Goal: Task Accomplishment & Management: Complete application form

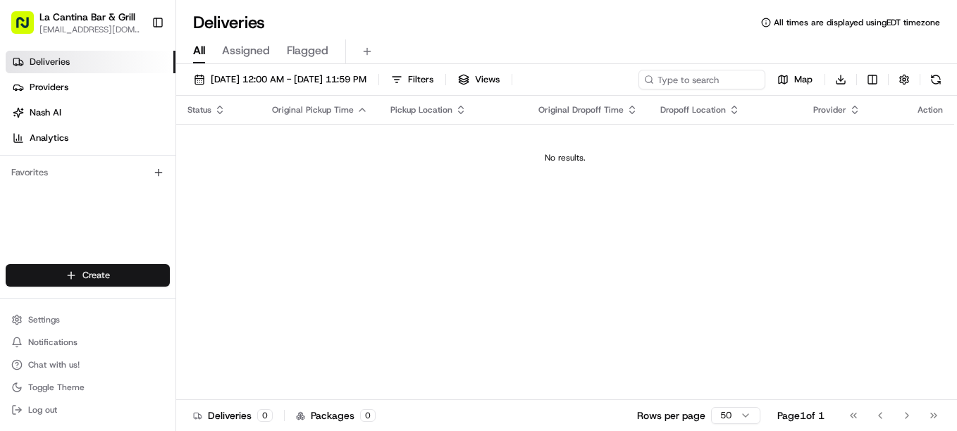
click at [68, 273] on html "La Cantina Bar & Grill [EMAIL_ADDRESS][DOMAIN_NAME] Toggle Sidebar Deliveries P…" at bounding box center [478, 215] width 957 height 431
click at [228, 303] on link "Delivery" at bounding box center [254, 301] width 157 height 25
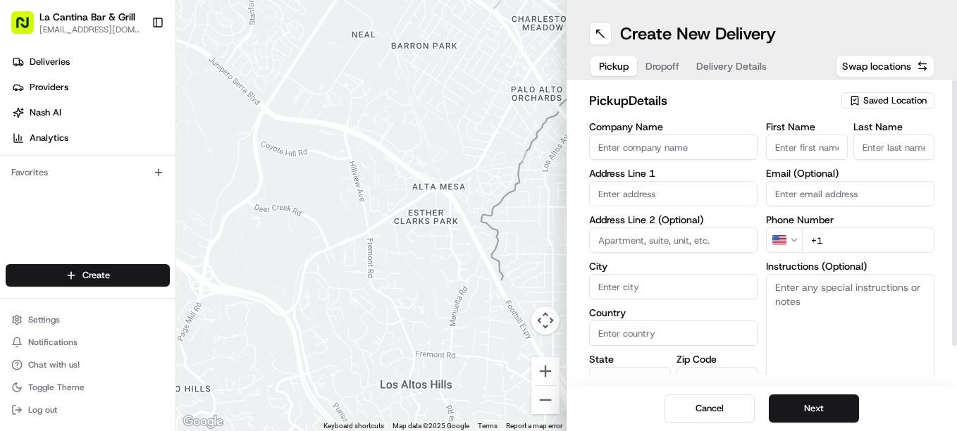
click at [776, 148] on input "First Name" at bounding box center [807, 147] width 82 height 25
click at [693, 147] on input "Company Name" at bounding box center [673, 147] width 168 height 25
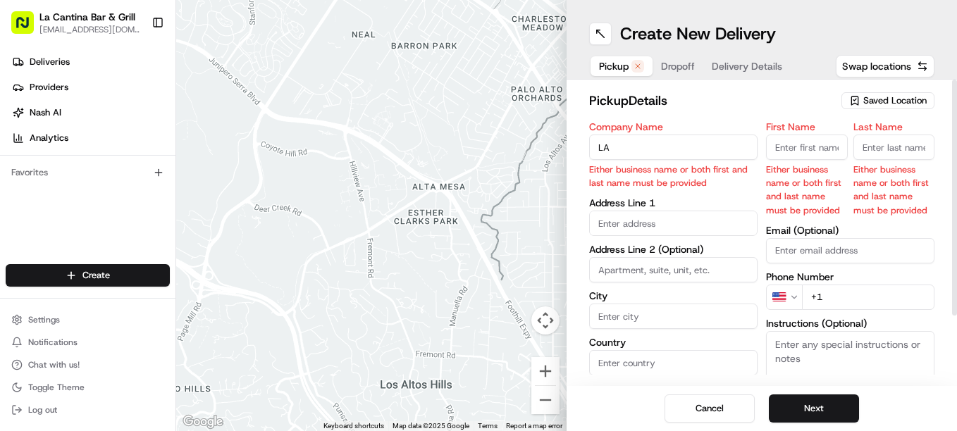
type input "La Cantina Bar & Grill"
type input "[STREET_ADDRESS]"
type input "Plainfield"
type input "[GEOGRAPHIC_DATA]"
type input "CT"
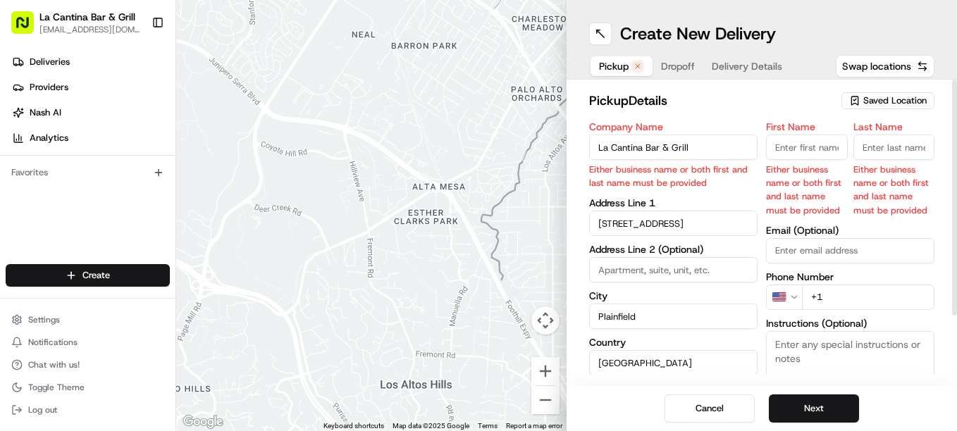
type input "06374"
type input "[PERSON_NAME]"
type input "[EMAIL_ADDRESS][DOMAIN_NAME]"
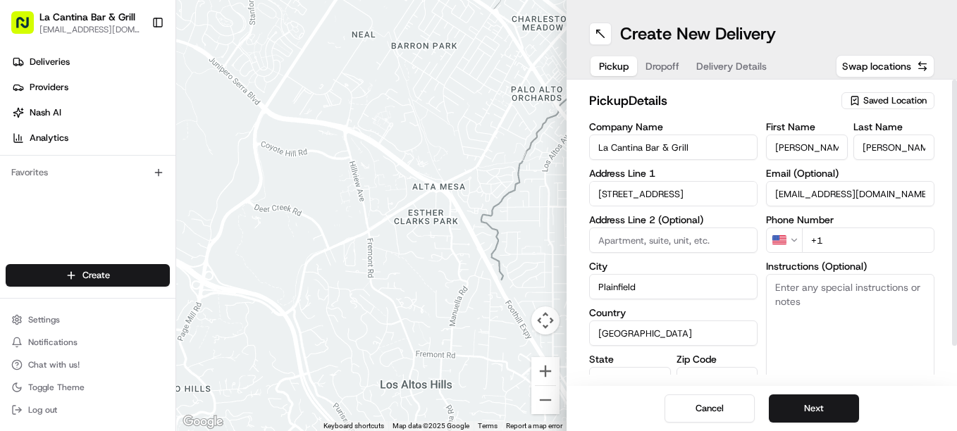
click at [735, 185] on input "[STREET_ADDRESS]" at bounding box center [673, 193] width 168 height 25
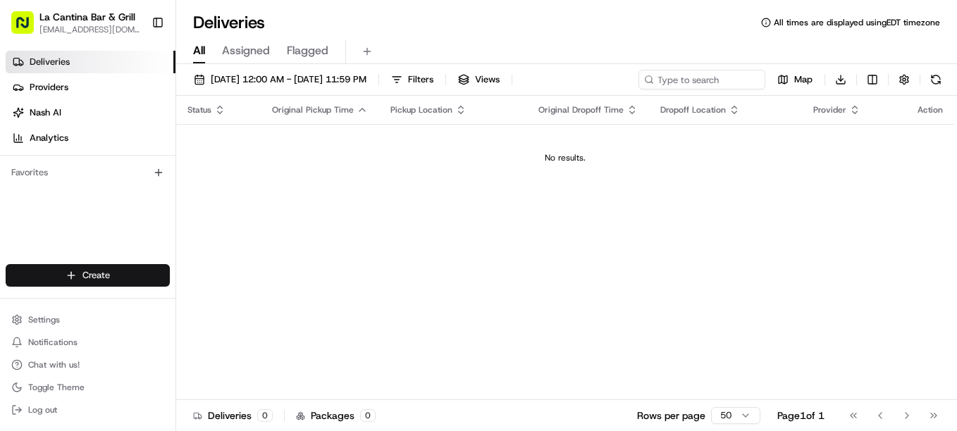
click at [126, 266] on html "La Cantina Bar & Grill [EMAIL_ADDRESS][DOMAIN_NAME] Toggle Sidebar Deliveries P…" at bounding box center [478, 215] width 957 height 431
click at [215, 296] on link "Delivery" at bounding box center [254, 301] width 157 height 25
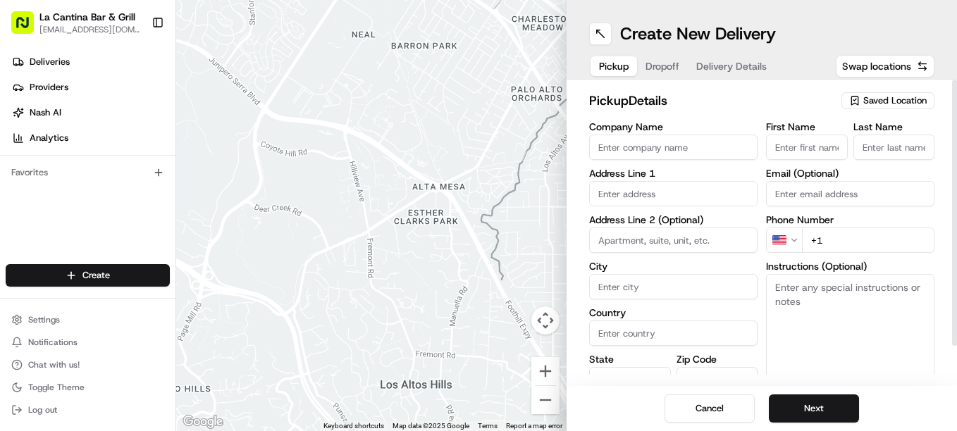
click at [646, 149] on input "Company Name" at bounding box center [673, 147] width 168 height 25
type input "La Cantina Bar & Grill"
type input "[STREET_ADDRESS]"
type input "Plainfield"
type input "[GEOGRAPHIC_DATA]"
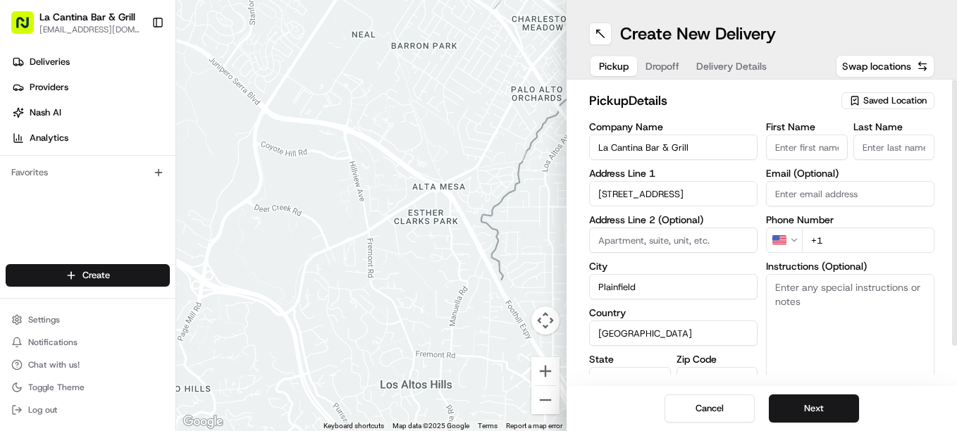
type input "CT"
type input "06374"
type input "[PERSON_NAME]"
type input "[EMAIL_ADDRESS][DOMAIN_NAME]"
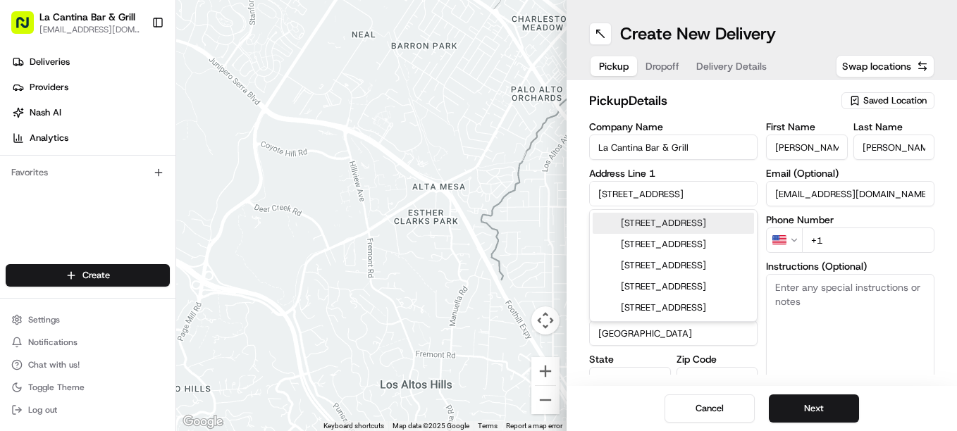
click at [666, 232] on div "[STREET_ADDRESS]" at bounding box center [673, 223] width 161 height 21
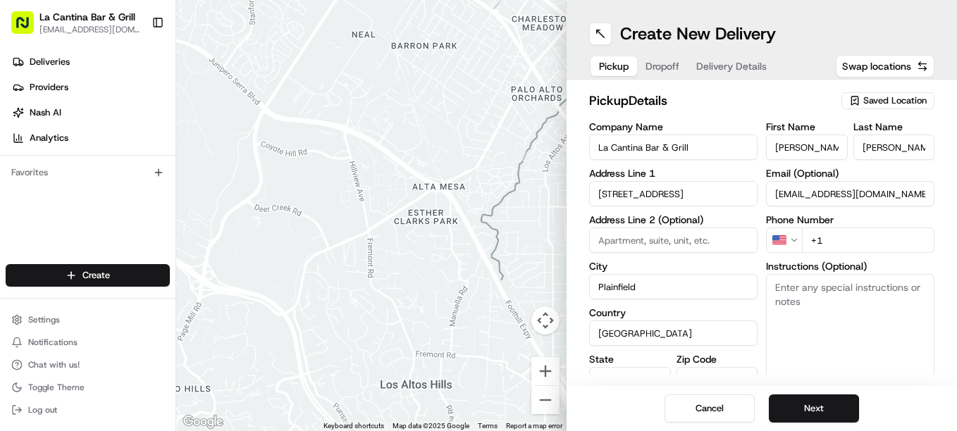
type input "[STREET_ADDRESS]"
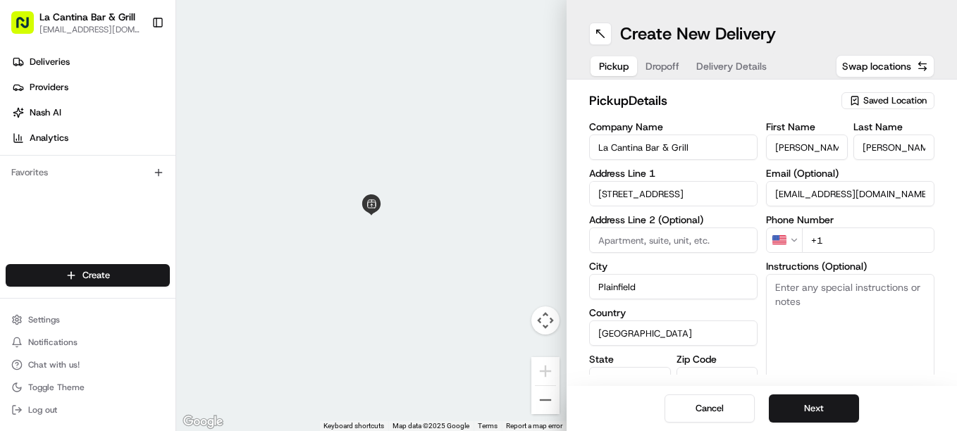
scroll to position [43, 0]
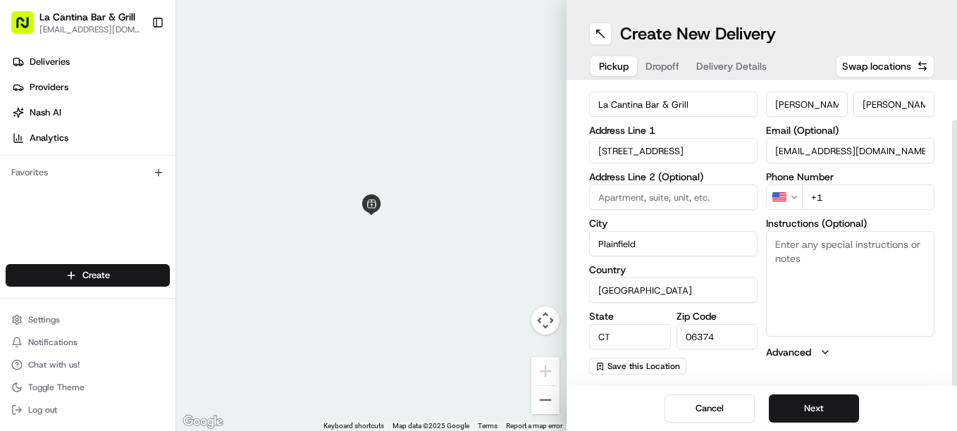
click at [832, 197] on input "+1" at bounding box center [868, 197] width 132 height 25
click at [888, 193] on input "+1" at bounding box center [868, 197] width 132 height 25
type input "+1 860 317 1117"
click at [812, 407] on button "Next" at bounding box center [814, 409] width 90 height 28
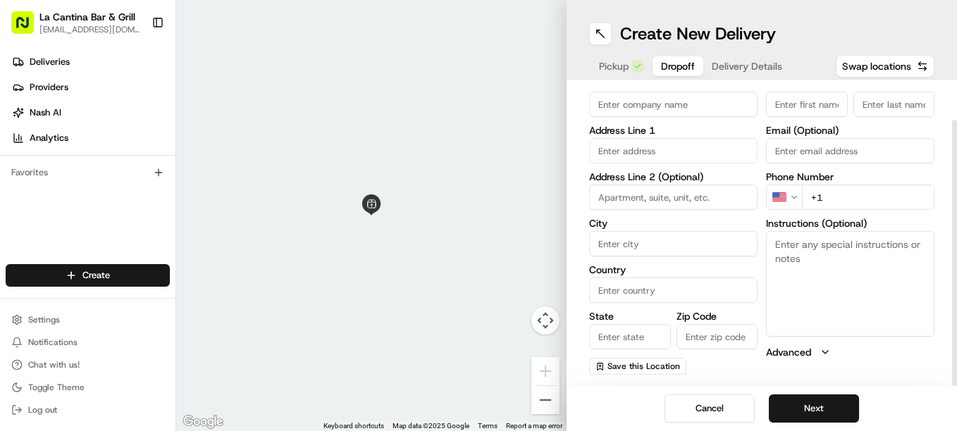
click at [779, 101] on input "First Name" at bounding box center [807, 104] width 82 height 25
type input "Carly"
type input "22 Green Street"
type input "Plainfield"
type input "[GEOGRAPHIC_DATA]"
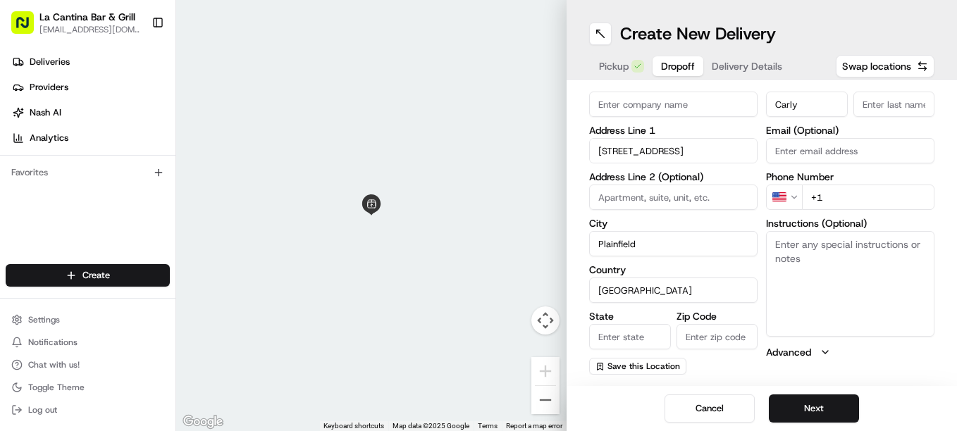
type input "CT"
type input "06374"
type input "Casine"
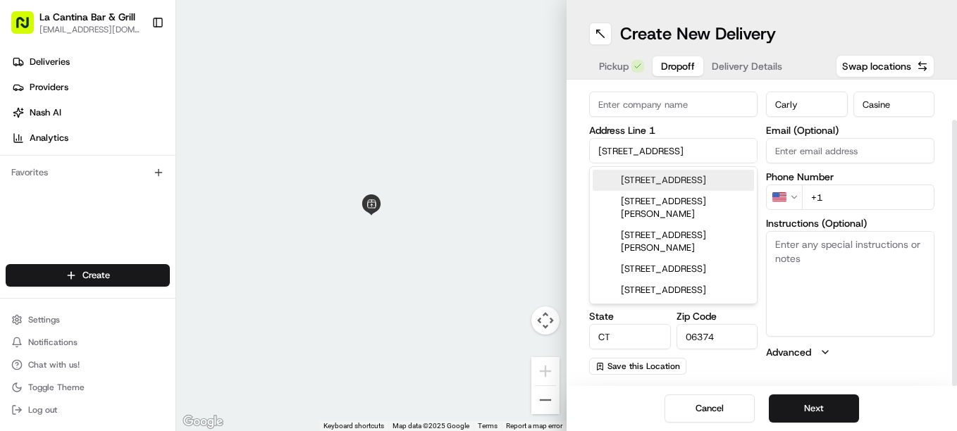
click at [862, 201] on input "+1" at bounding box center [868, 197] width 132 height 25
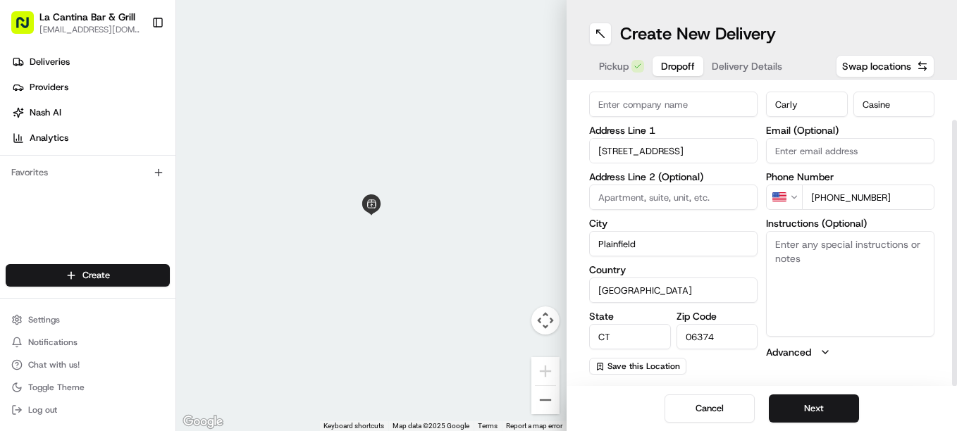
type input "+1 774 230 4981"
click at [825, 275] on textarea "Instructions (Optional)" at bounding box center [850, 284] width 168 height 106
type textarea "Knock and leave food at door"
click at [812, 409] on button "Next" at bounding box center [814, 409] width 90 height 28
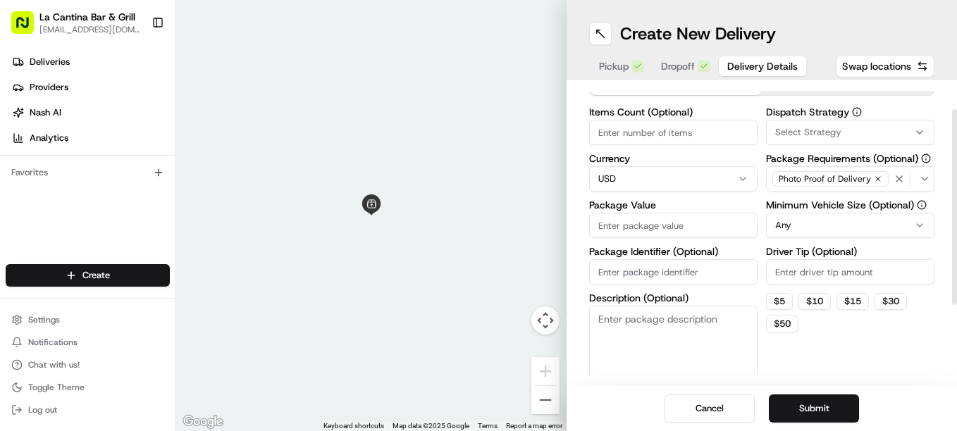
click at [686, 218] on input "Package Value" at bounding box center [673, 225] width 168 height 25
type input "30.37"
click at [845, 271] on input "Driver Tip (Optional)" at bounding box center [850, 271] width 168 height 25
type input "3.68"
click at [814, 400] on button "Submit" at bounding box center [814, 409] width 90 height 28
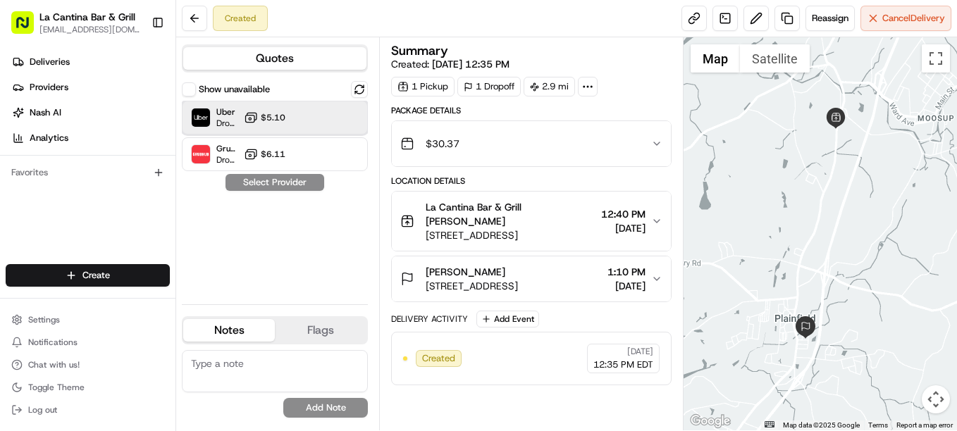
click at [340, 119] on div "Uber Dropoff ETA 26 minutes $5.10" at bounding box center [275, 118] width 186 height 34
click at [287, 184] on button "Assign Provider" at bounding box center [275, 182] width 100 height 17
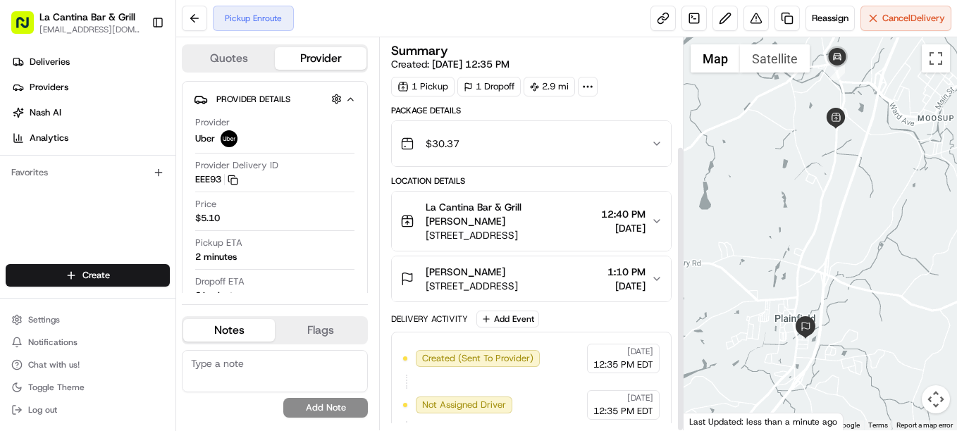
scroll to position [148, 0]
